Goal: Information Seeking & Learning: Learn about a topic

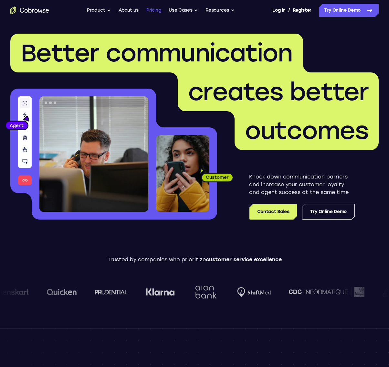
click at [157, 9] on link "Pricing" at bounding box center [153, 10] width 15 height 13
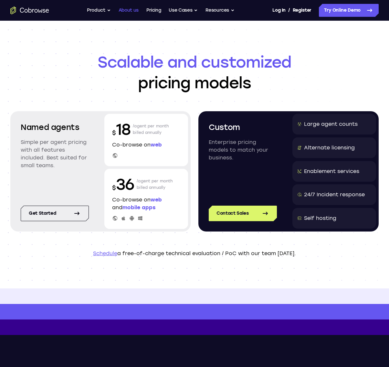
click at [133, 9] on link "About us" at bounding box center [129, 10] width 20 height 13
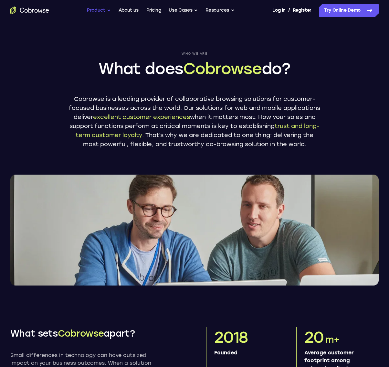
click at [98, 9] on button "Product" at bounding box center [99, 10] width 24 height 13
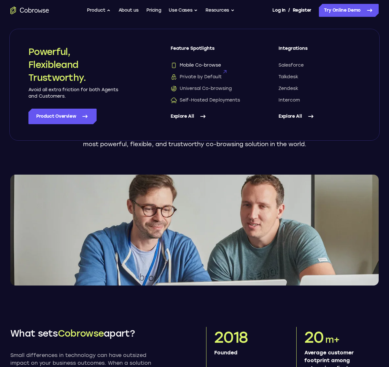
click at [189, 63] on span "Mobile Co-browse" at bounding box center [196, 65] width 50 height 6
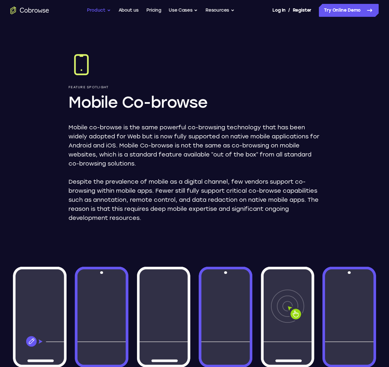
click at [99, 12] on button "Product" at bounding box center [99, 10] width 24 height 13
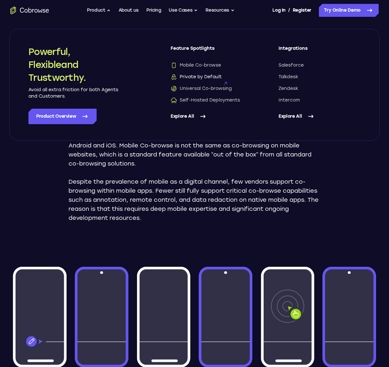
click at [191, 74] on span "Private by Default" at bounding box center [196, 77] width 51 height 6
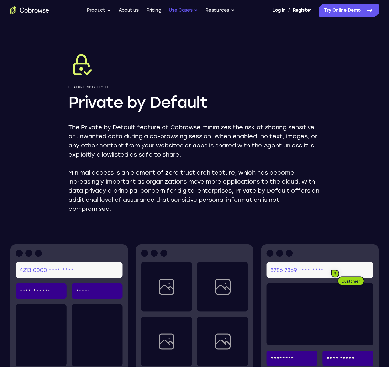
click at [169, 12] on button "Use Cases" at bounding box center [183, 10] width 29 height 13
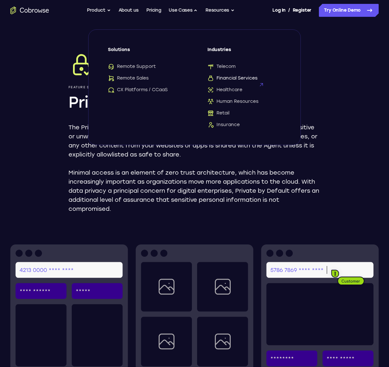
click at [249, 75] on span "Financial Services" at bounding box center [232, 78] width 50 height 6
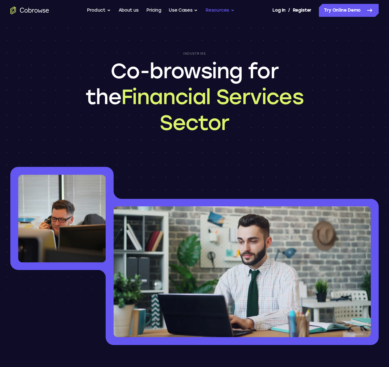
click at [232, 6] on button "Resources" at bounding box center [220, 10] width 29 height 13
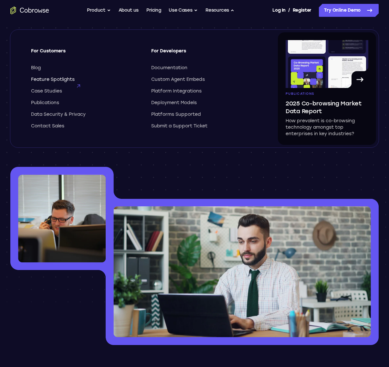
click at [43, 77] on span "Feature Spotlights" at bounding box center [53, 79] width 44 height 6
